Goal: Navigation & Orientation: Find specific page/section

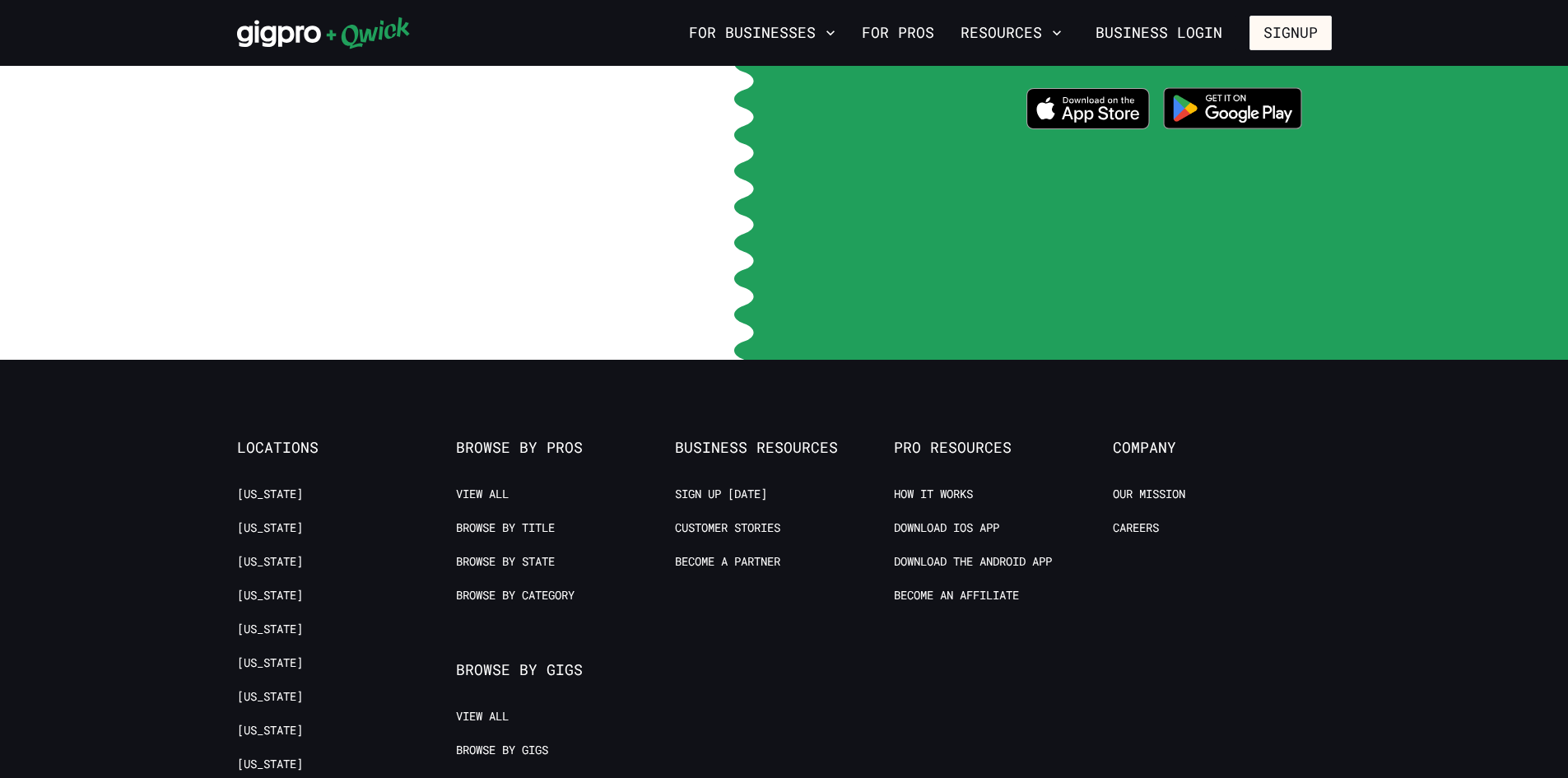
scroll to position [3458, 0]
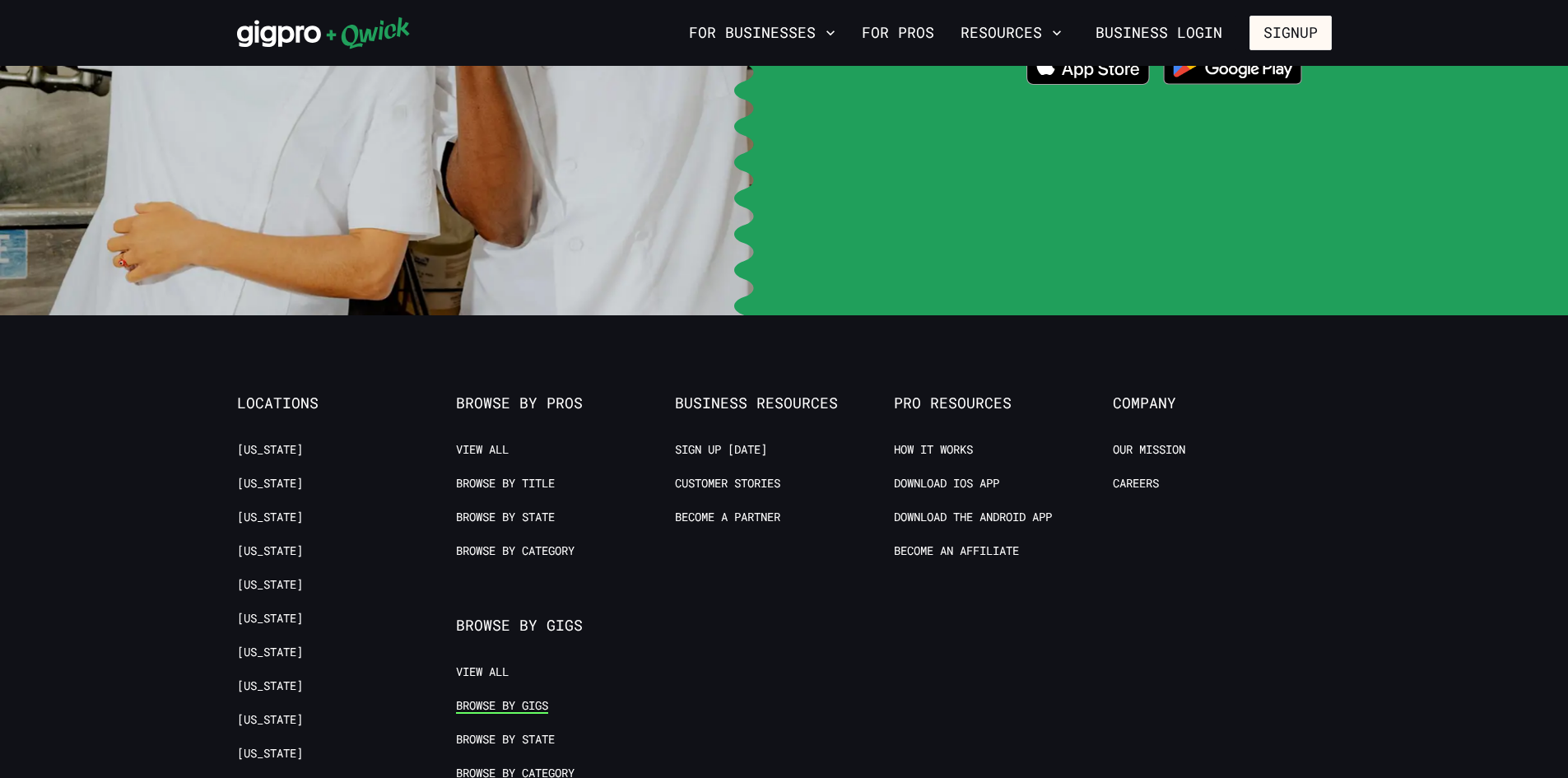
click at [518, 699] on link "Browse by Gigs" at bounding box center [503, 706] width 93 height 16
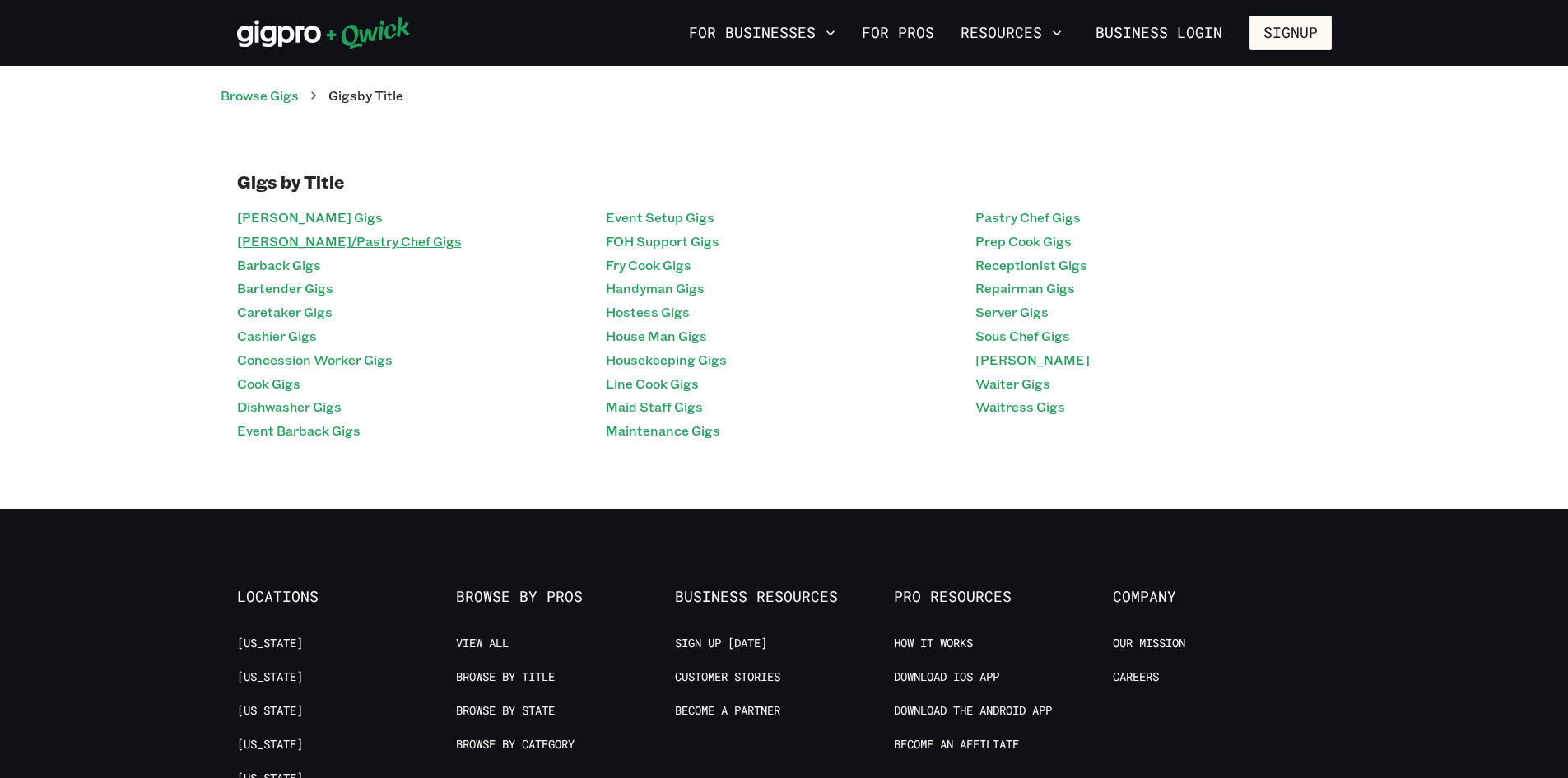
click at [303, 251] on link "[PERSON_NAME]/Pastry Chef Gigs" at bounding box center [350, 241] width 225 height 24
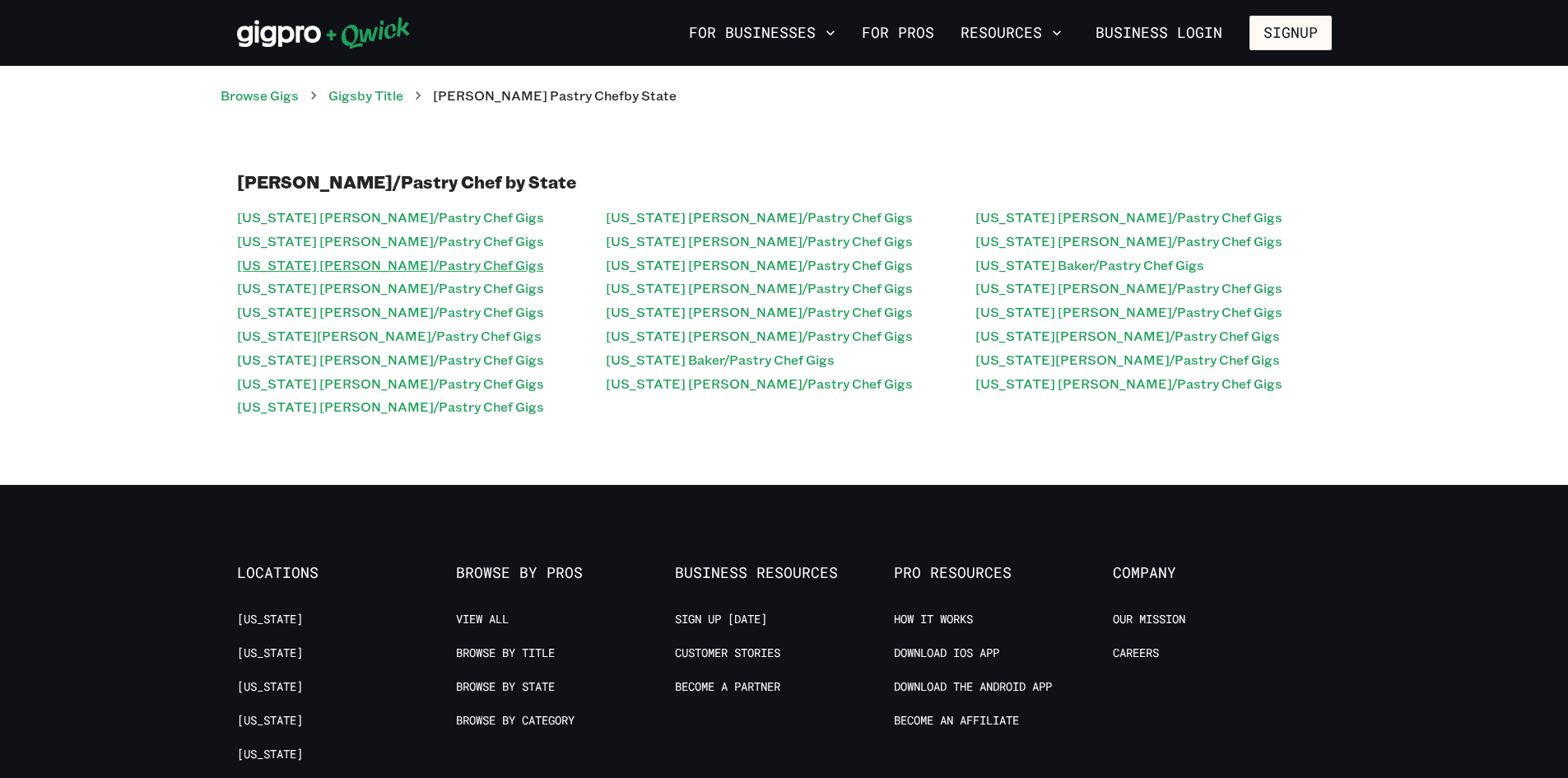
click at [272, 270] on link "[US_STATE] [PERSON_NAME]/Pastry Chef Gigs" at bounding box center [390, 265] width 307 height 24
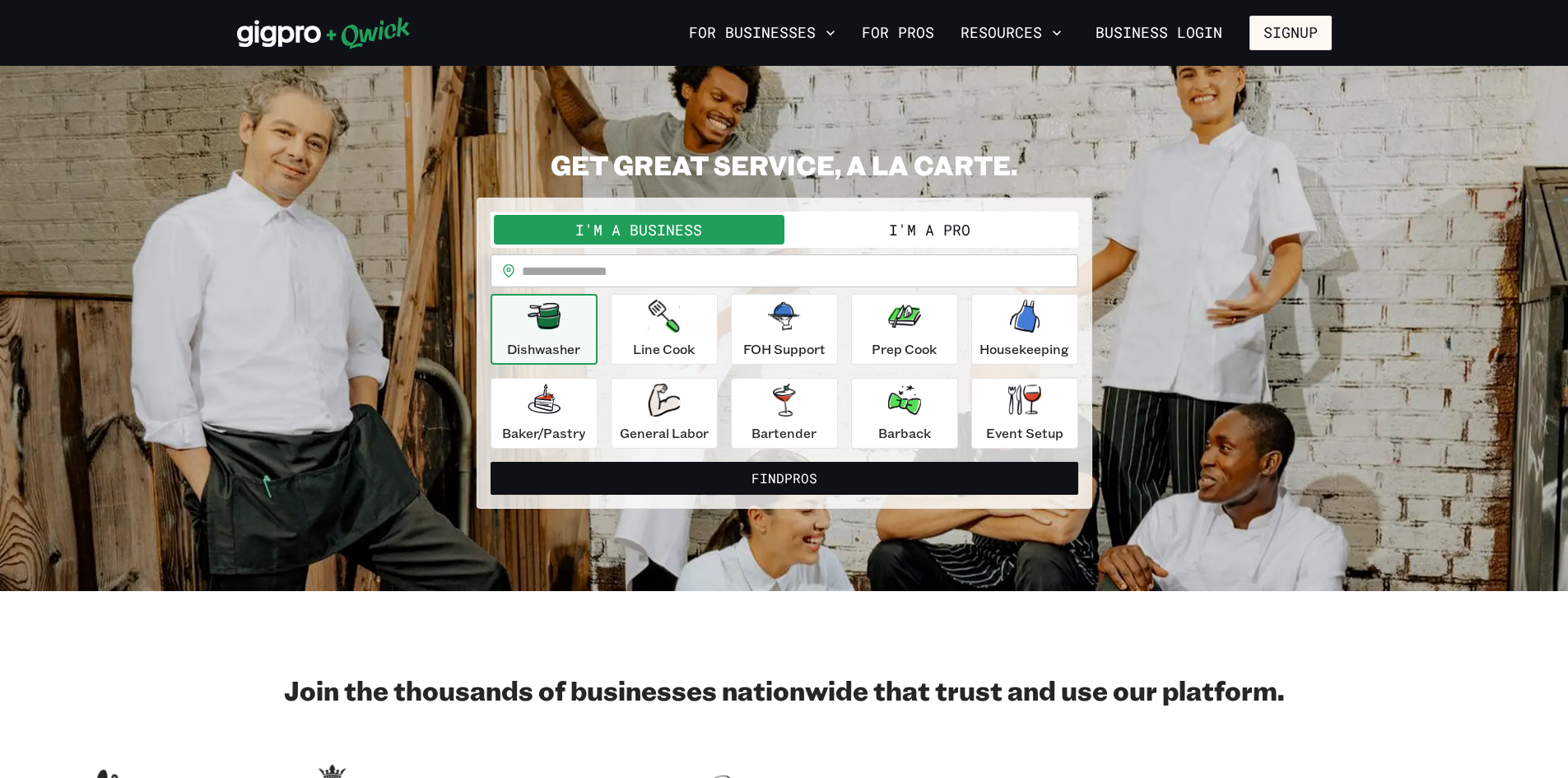
scroll to position [3548, 0]
